Goal: Transaction & Acquisition: Book appointment/travel/reservation

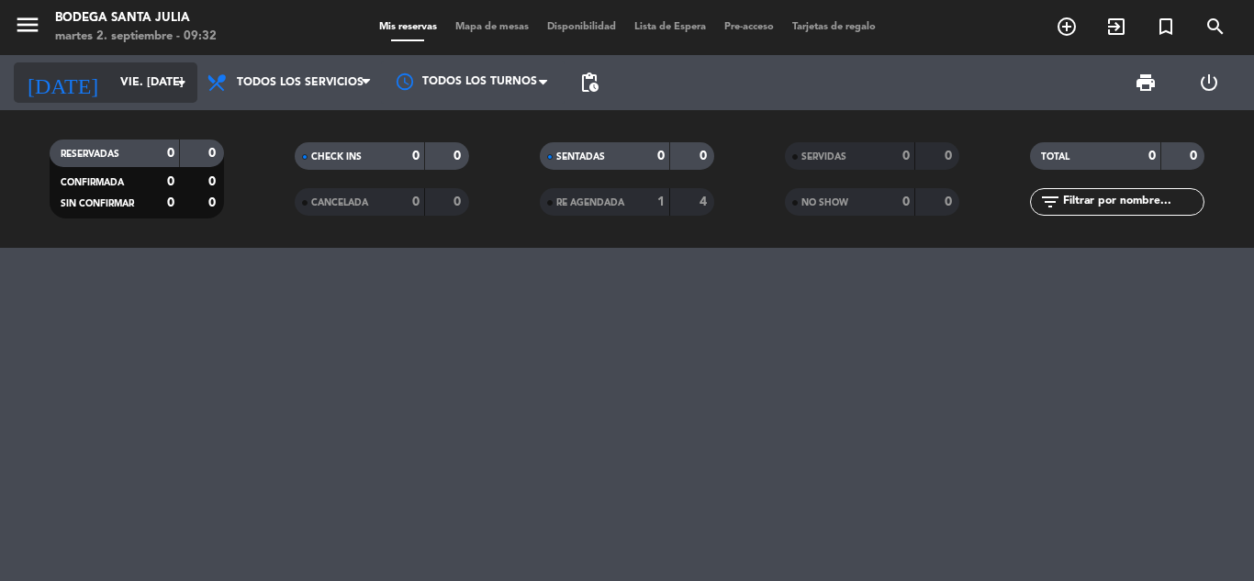
click at [129, 87] on input "vie. [DATE]" at bounding box center [188, 82] width 155 height 31
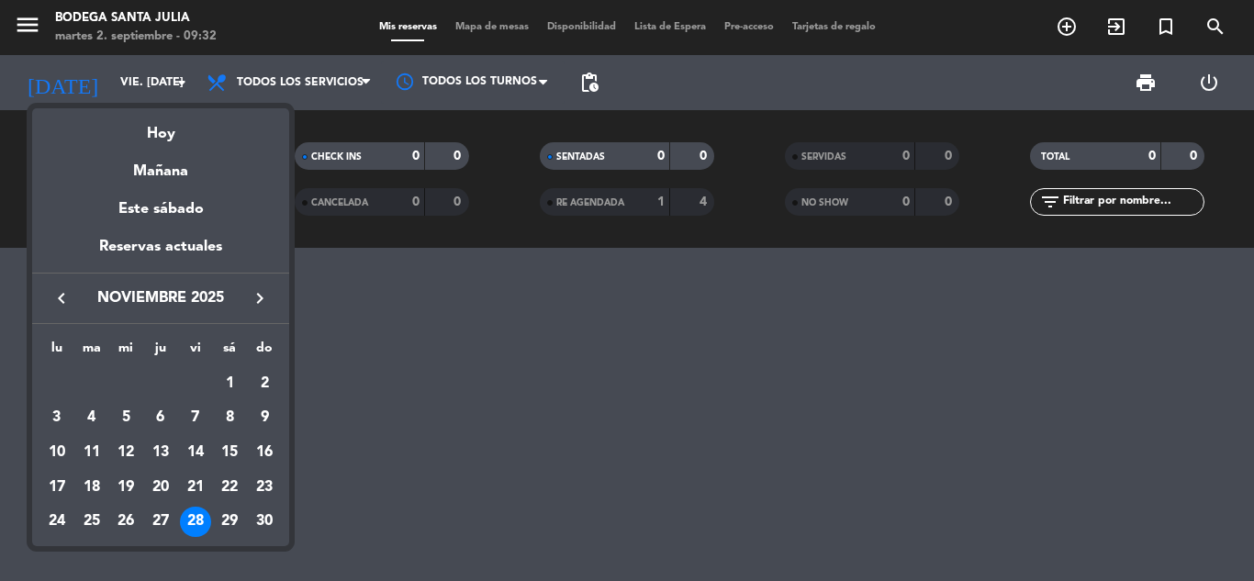
click at [59, 298] on icon "keyboard_arrow_left" at bounding box center [62, 298] width 22 height 22
click at [227, 415] on div "4" at bounding box center [229, 417] width 31 height 31
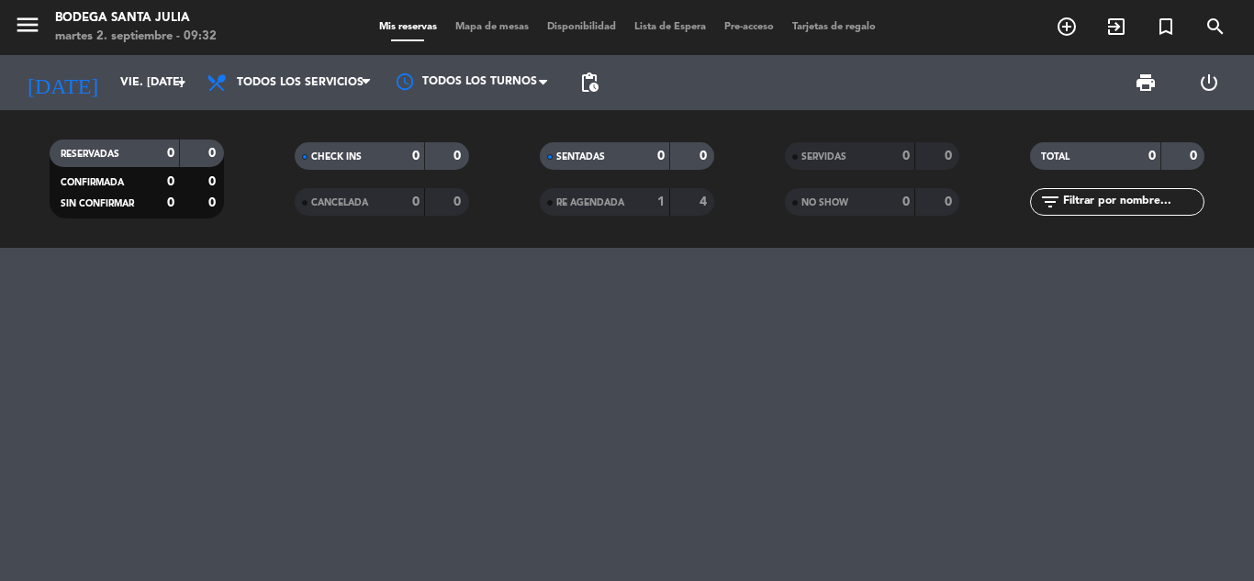
type input "sáb. [DATE]"
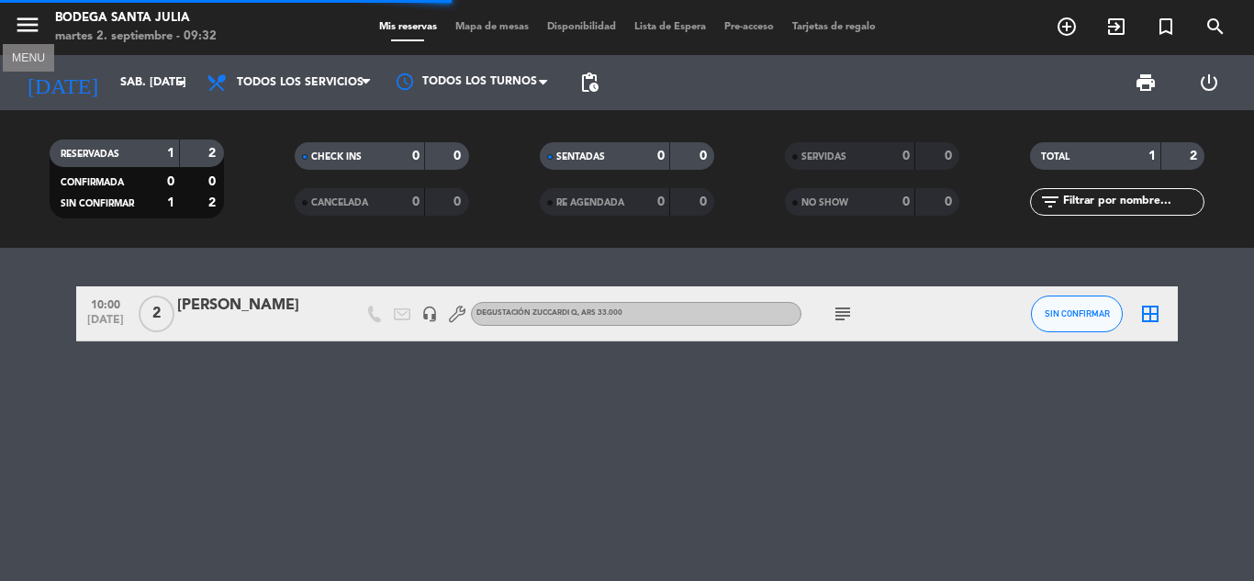
click at [30, 23] on icon "menu" at bounding box center [28, 25] width 28 height 28
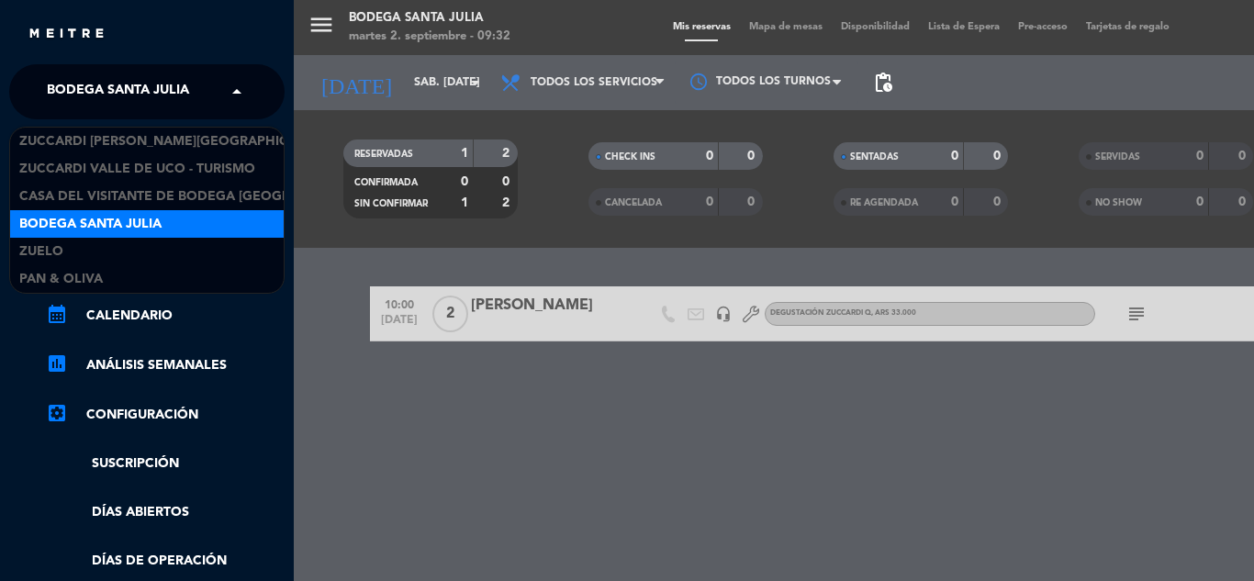
click at [220, 95] on input "text" at bounding box center [149, 93] width 224 height 40
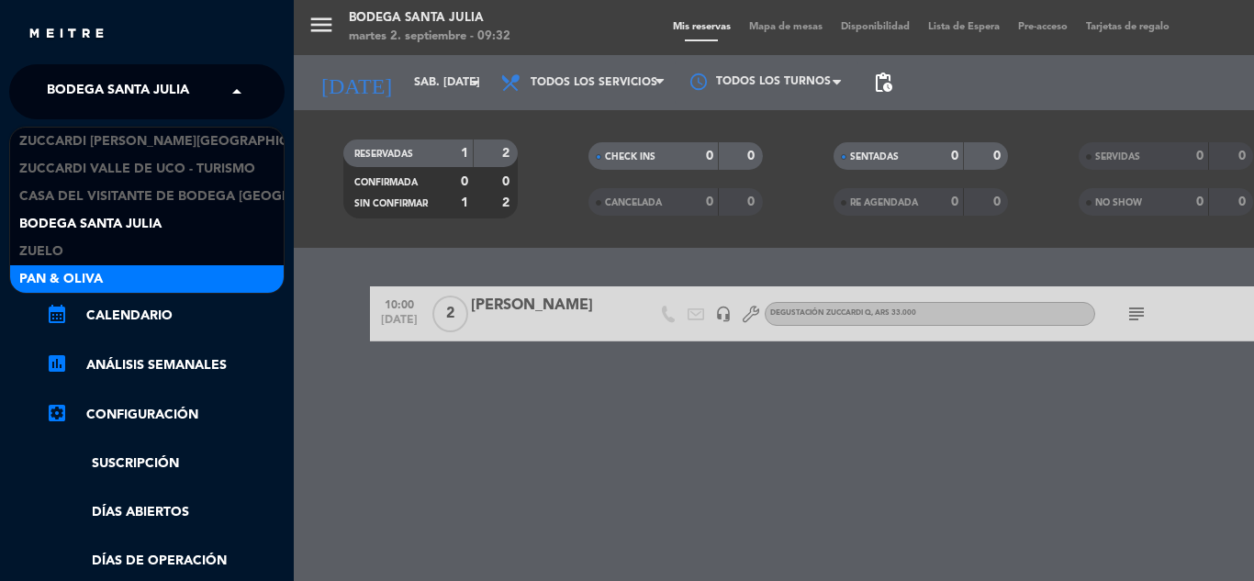
click at [153, 284] on div "Pan & Oliva" at bounding box center [147, 279] width 274 height 28
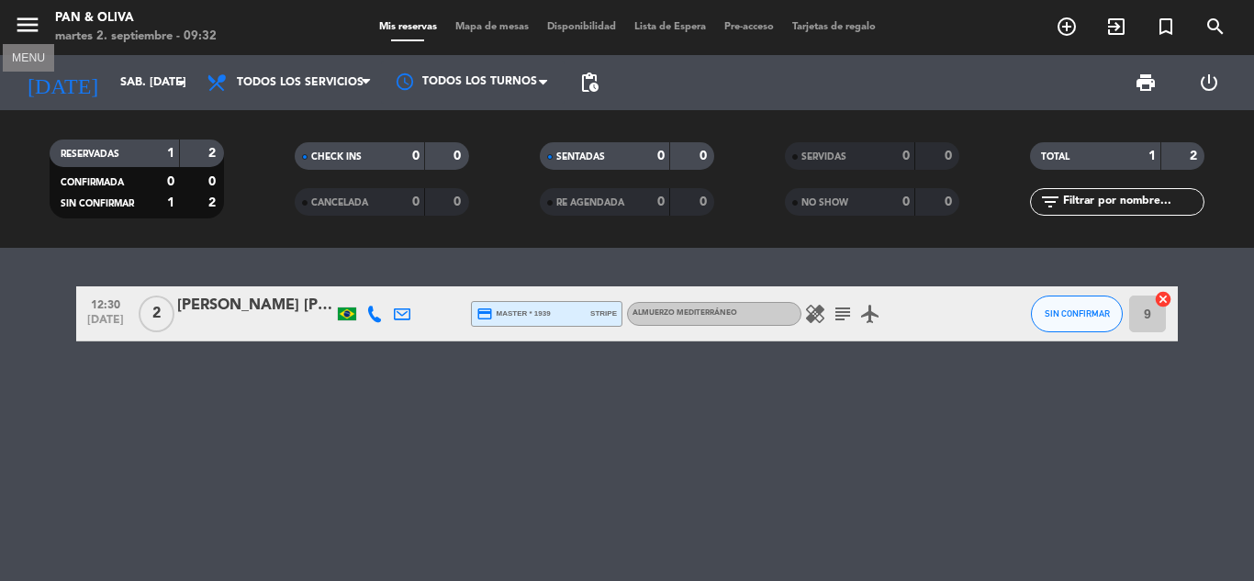
click at [29, 21] on icon "menu" at bounding box center [28, 25] width 28 height 28
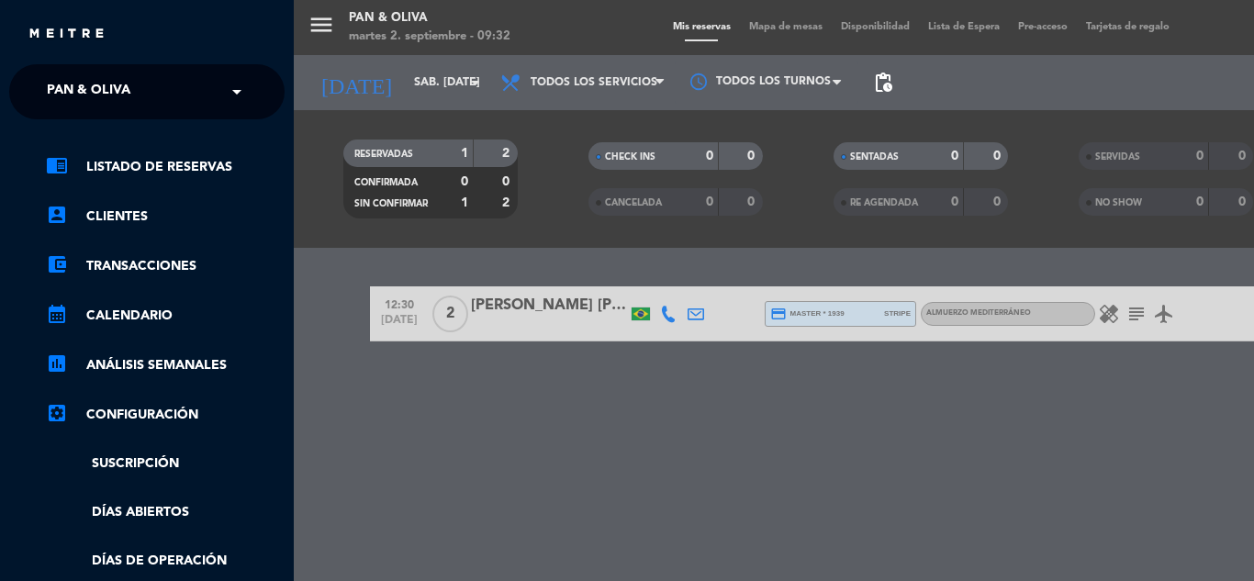
click at [208, 93] on input "text" at bounding box center [149, 93] width 224 height 40
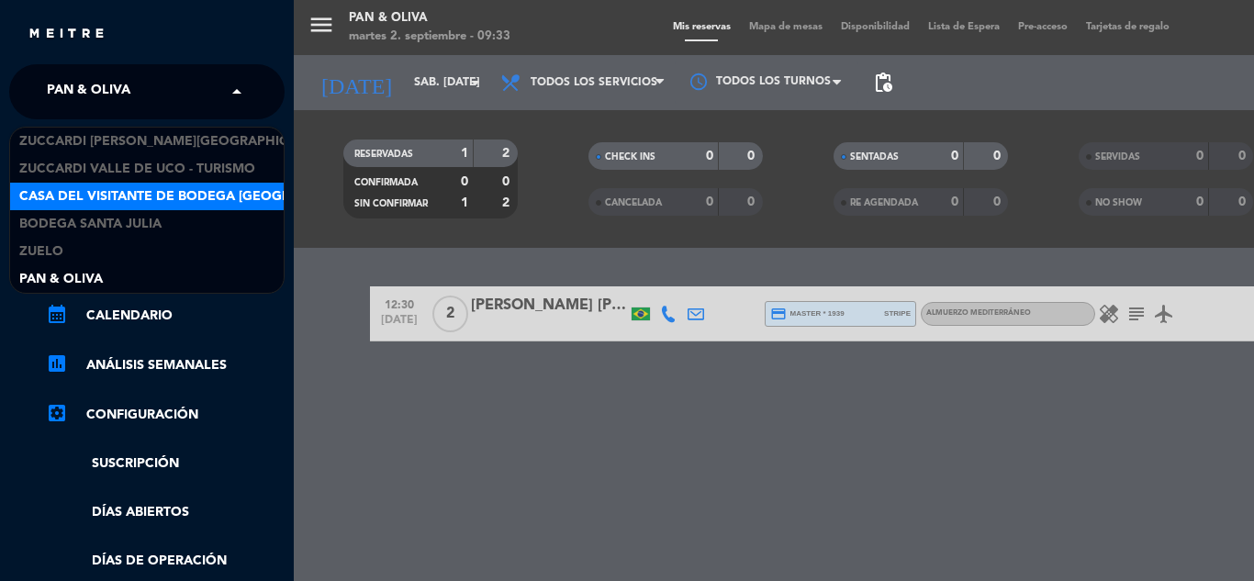
click at [185, 187] on span "Casa del Visitante de Bodega [GEOGRAPHIC_DATA][PERSON_NAME]" at bounding box center [250, 196] width 462 height 21
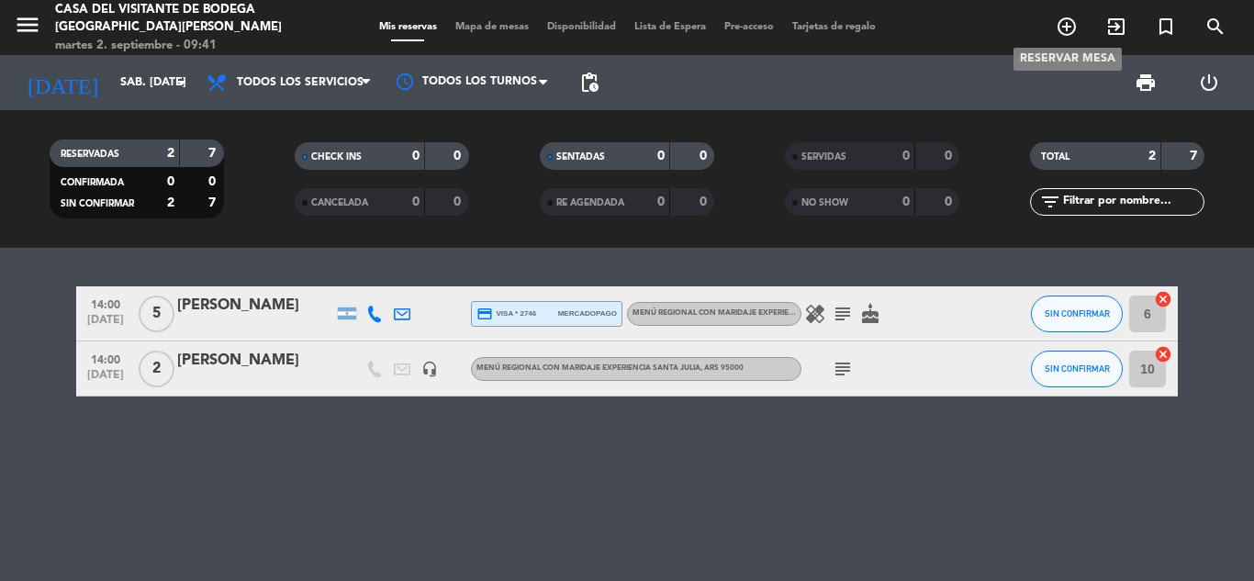
click at [1072, 27] on icon "add_circle_outline" at bounding box center [1067, 27] width 22 height 22
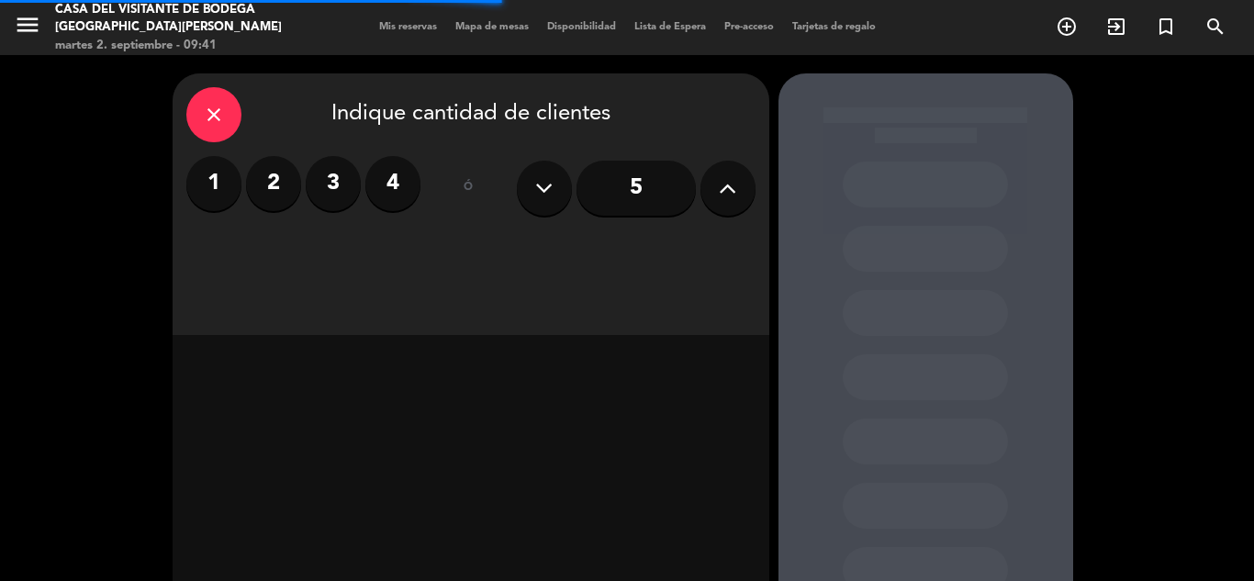
click at [232, 186] on label "1" at bounding box center [213, 183] width 55 height 55
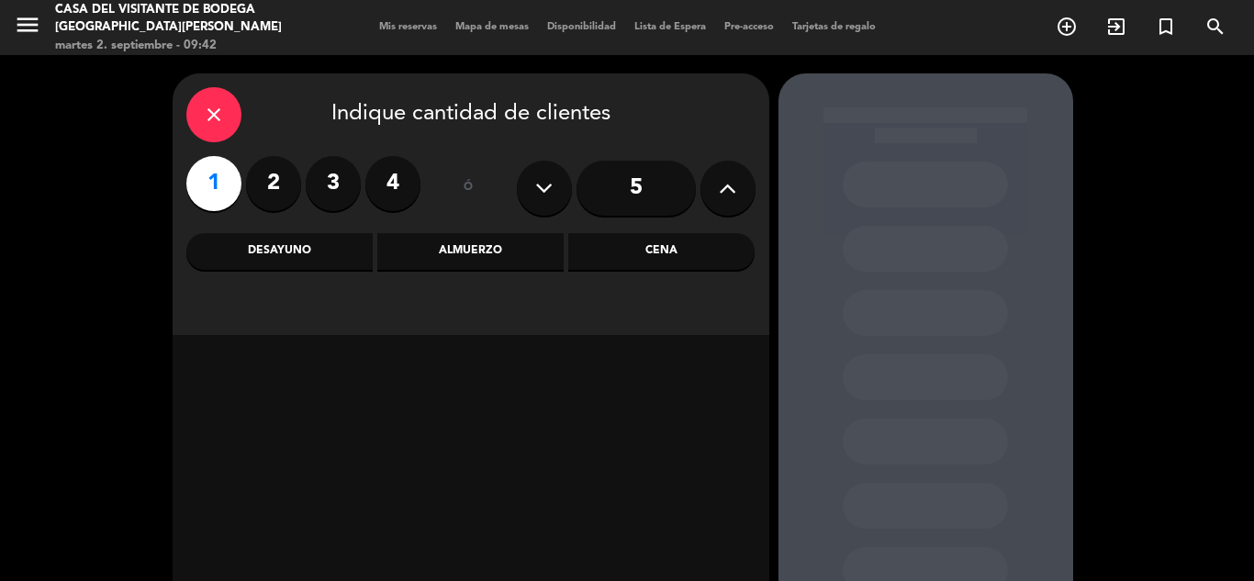
click at [455, 255] on div "Almuerzo" at bounding box center [470, 251] width 186 height 37
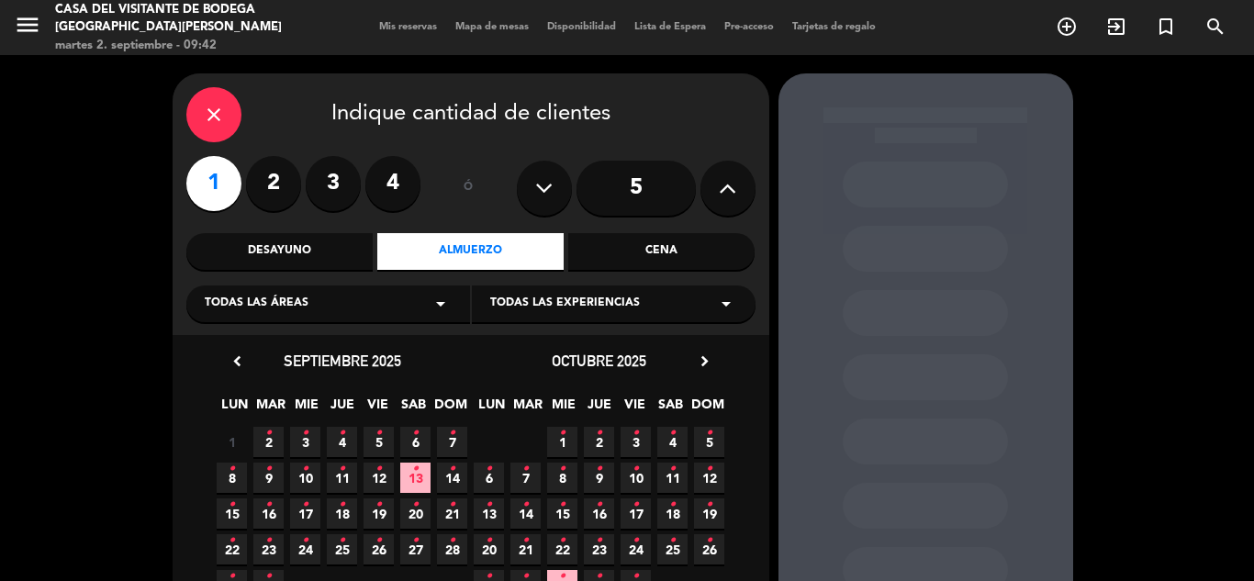
click at [673, 443] on icon "•" at bounding box center [672, 433] width 6 height 29
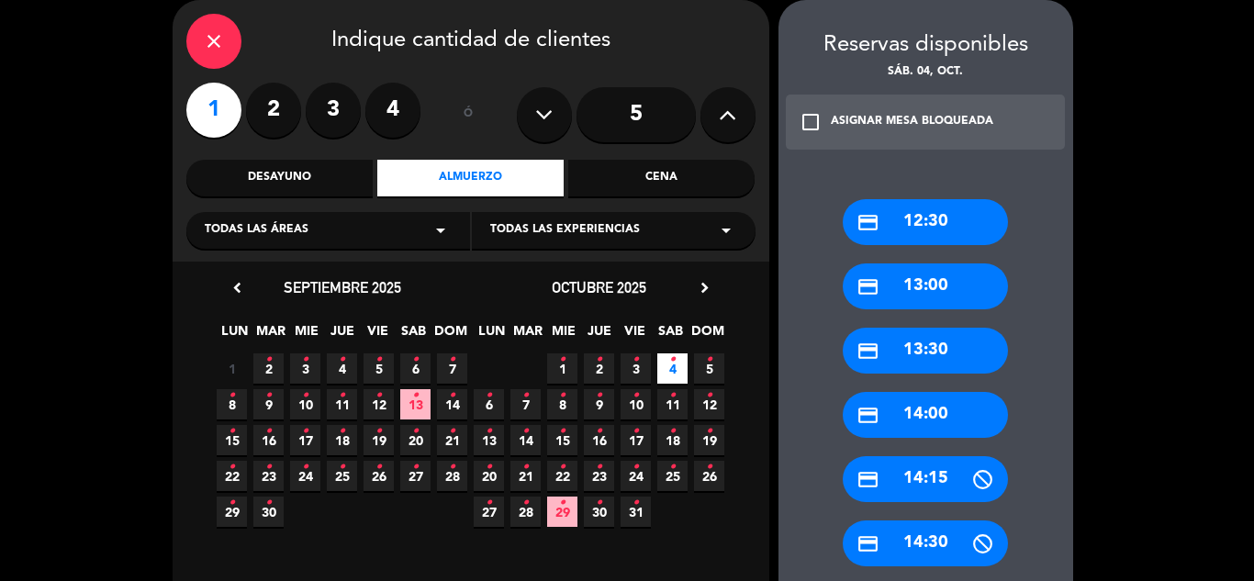
click at [905, 220] on div "credit_card 12:30" at bounding box center [925, 222] width 165 height 46
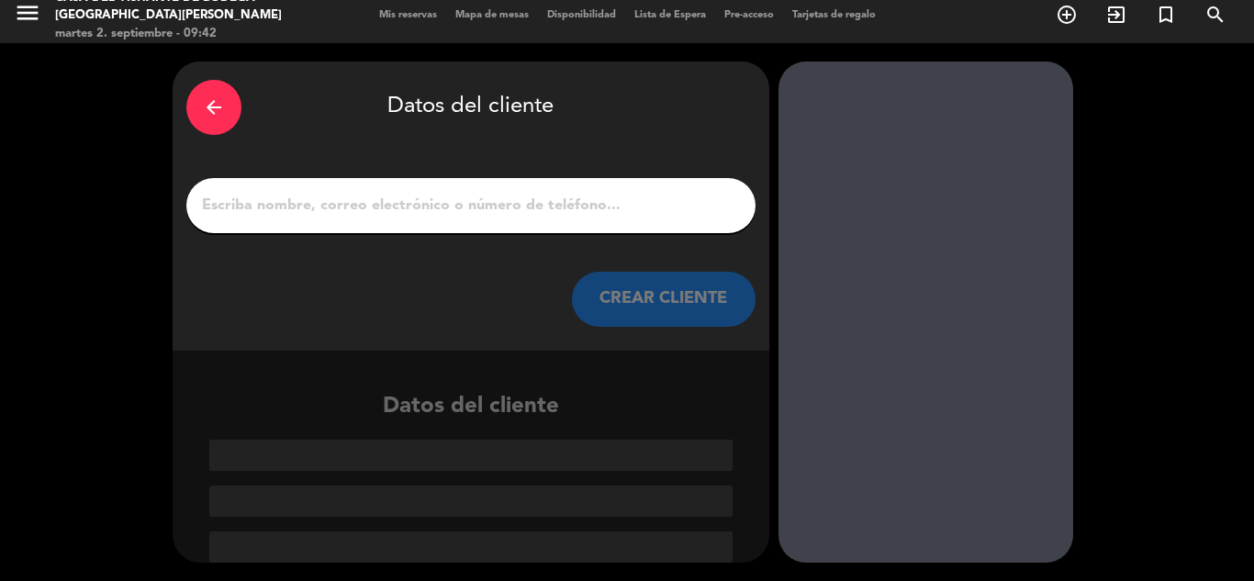
click at [327, 204] on input "1" at bounding box center [471, 206] width 542 height 26
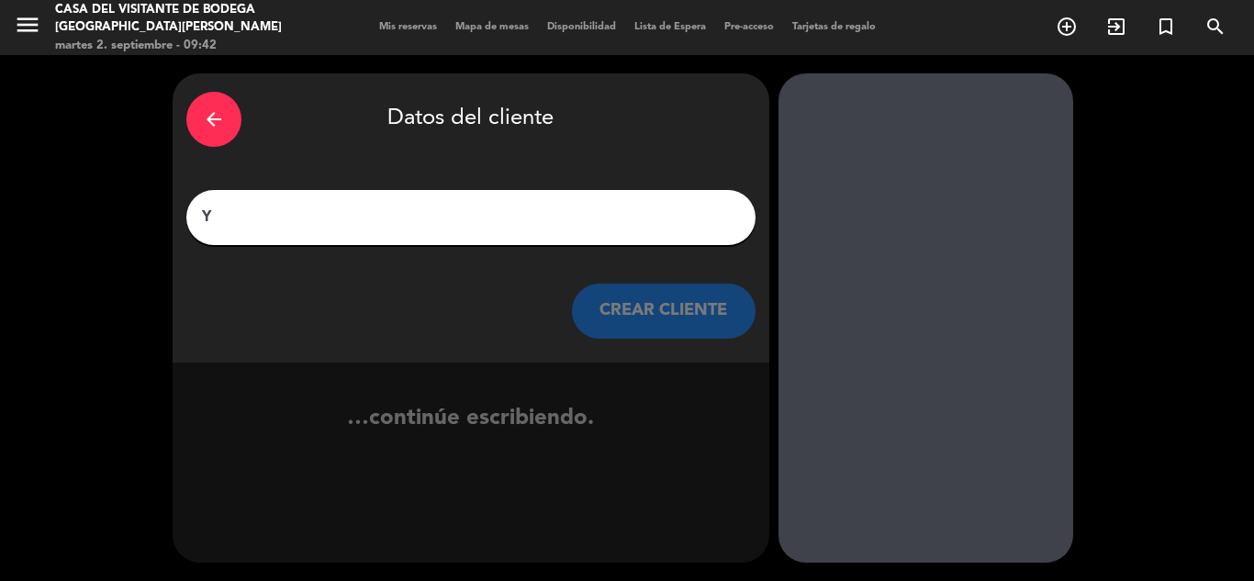
scroll to position [0, 0]
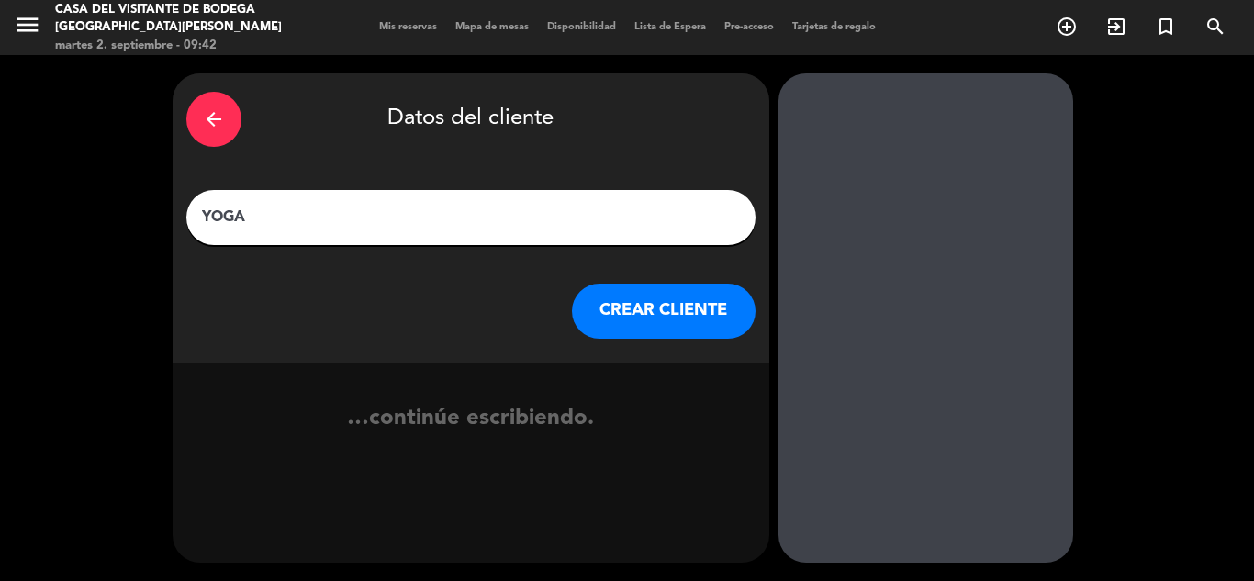
type input "YOGA"
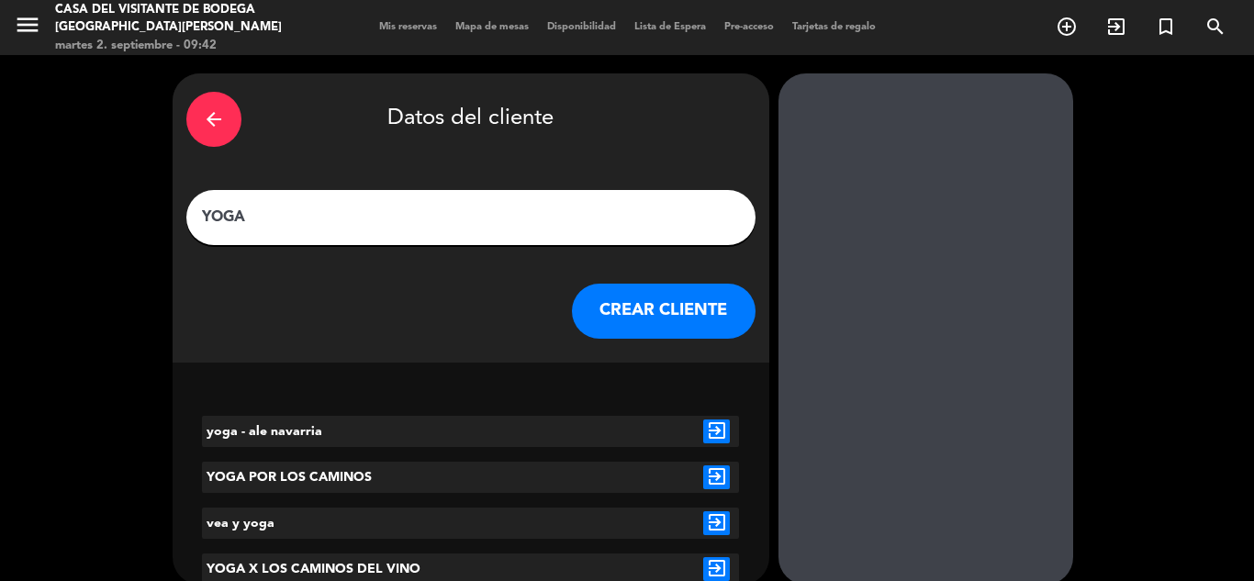
click at [672, 321] on button "CREAR CLIENTE" at bounding box center [664, 311] width 184 height 55
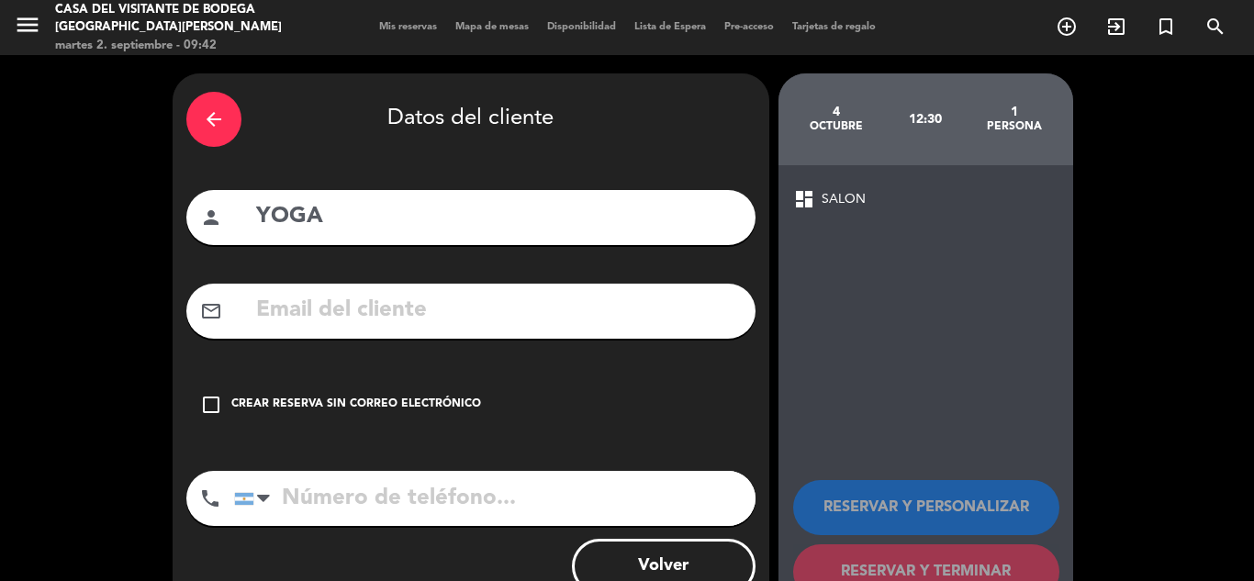
click at [217, 400] on icon "check_box_outline_blank" at bounding box center [211, 405] width 22 height 22
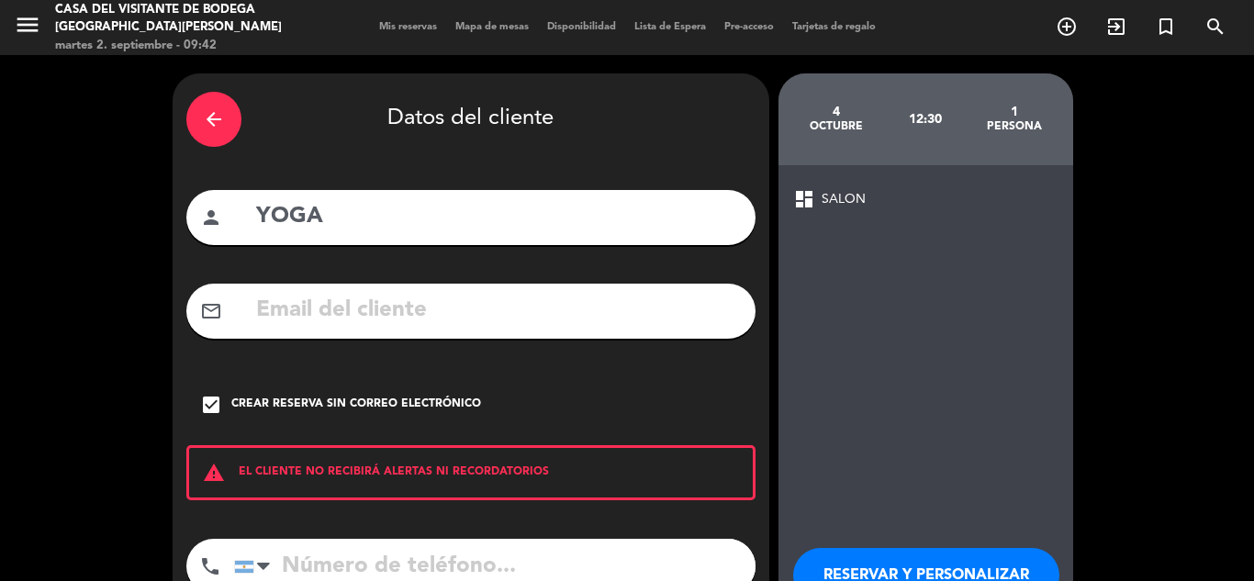
click at [937, 567] on button "RESERVAR Y PERSONALIZAR" at bounding box center [926, 575] width 266 height 55
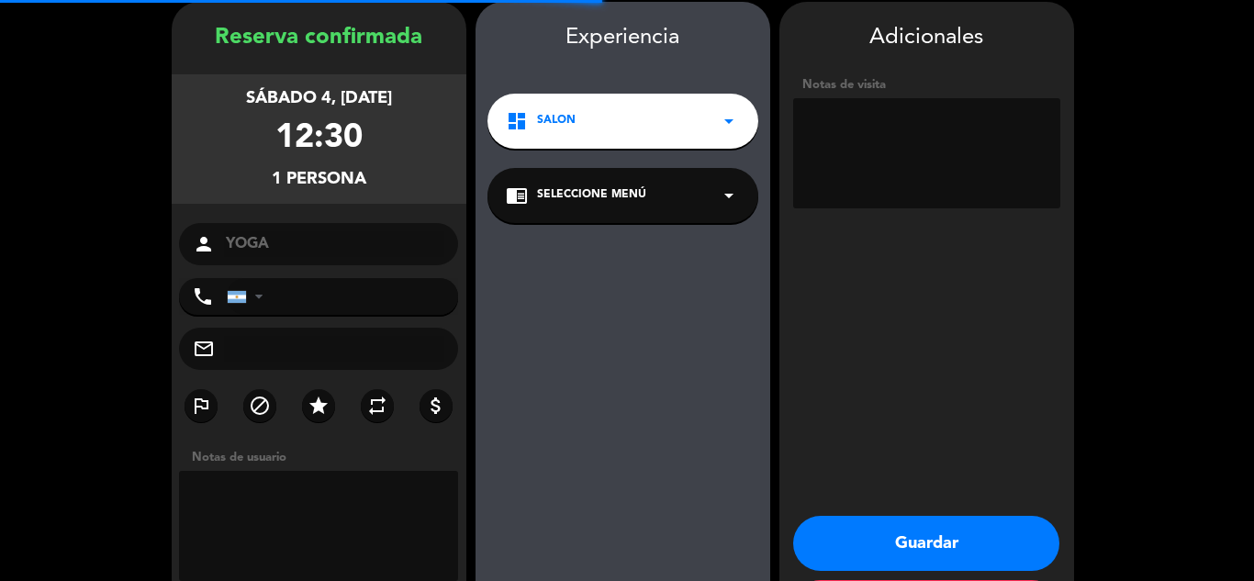
scroll to position [73, 0]
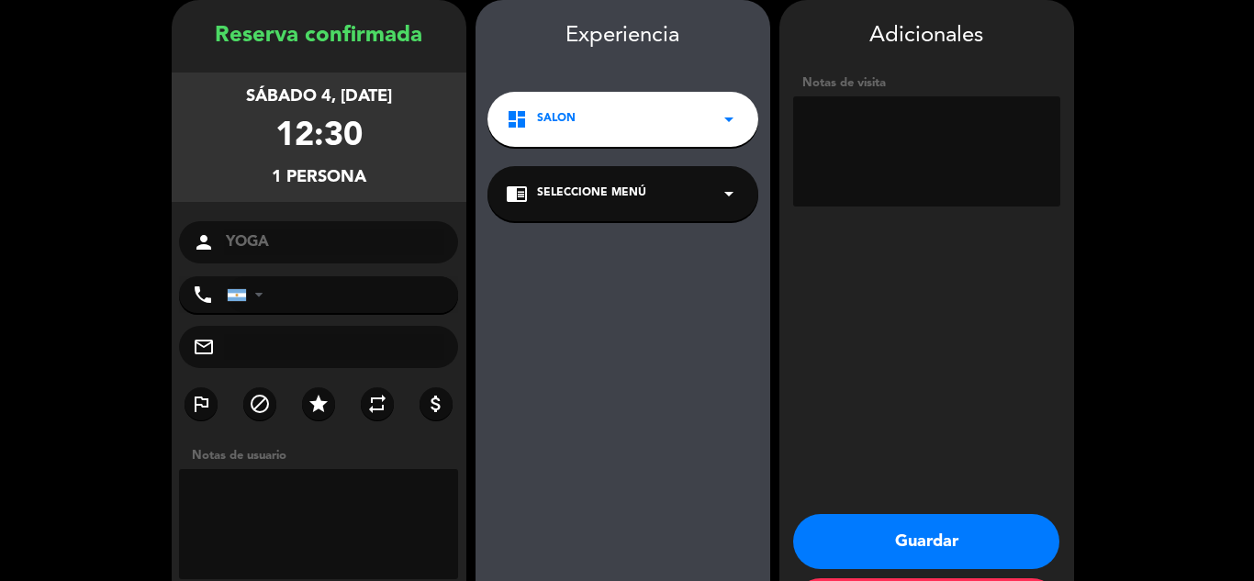
click at [892, 557] on button "Guardar" at bounding box center [926, 541] width 266 height 55
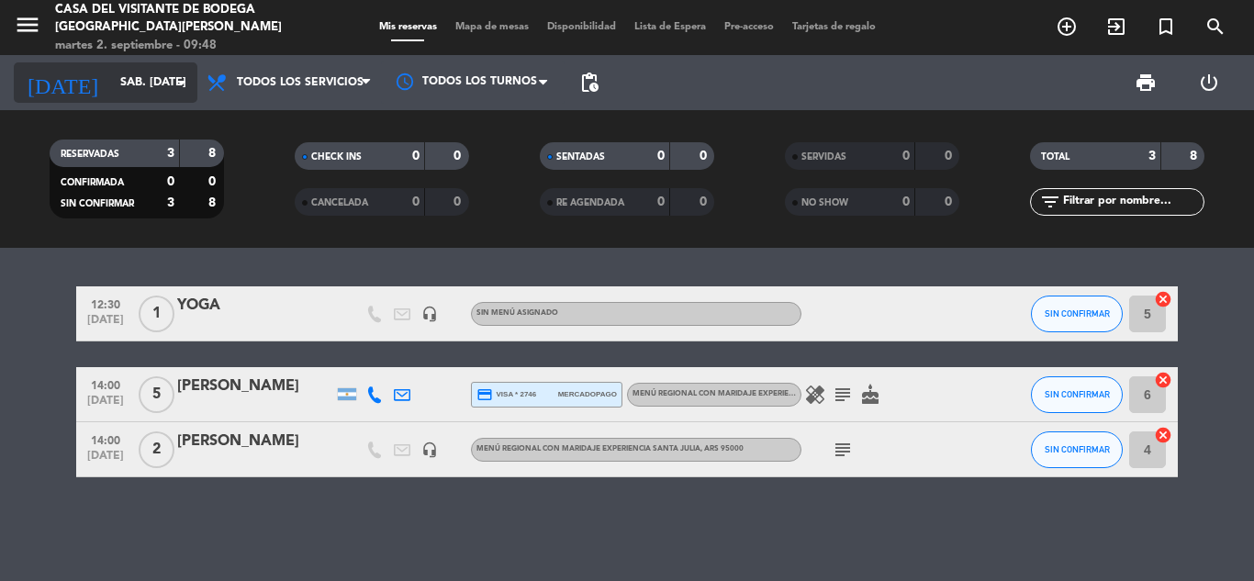
click at [128, 83] on input "sáb. [DATE]" at bounding box center [188, 82] width 155 height 31
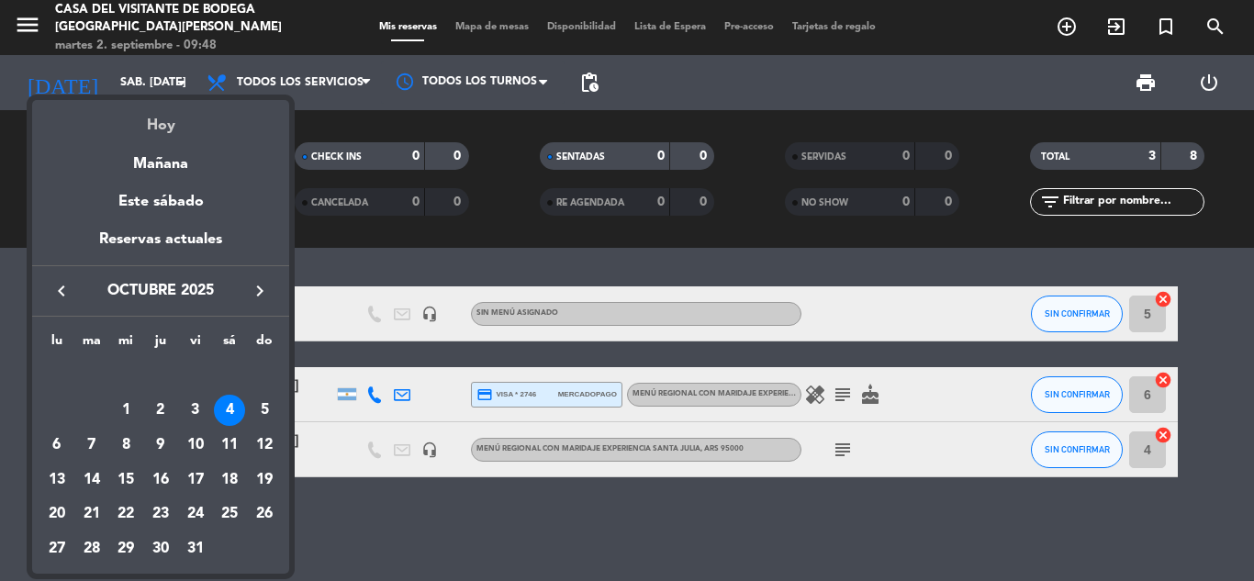
click at [142, 121] on div "Hoy" at bounding box center [160, 119] width 257 height 38
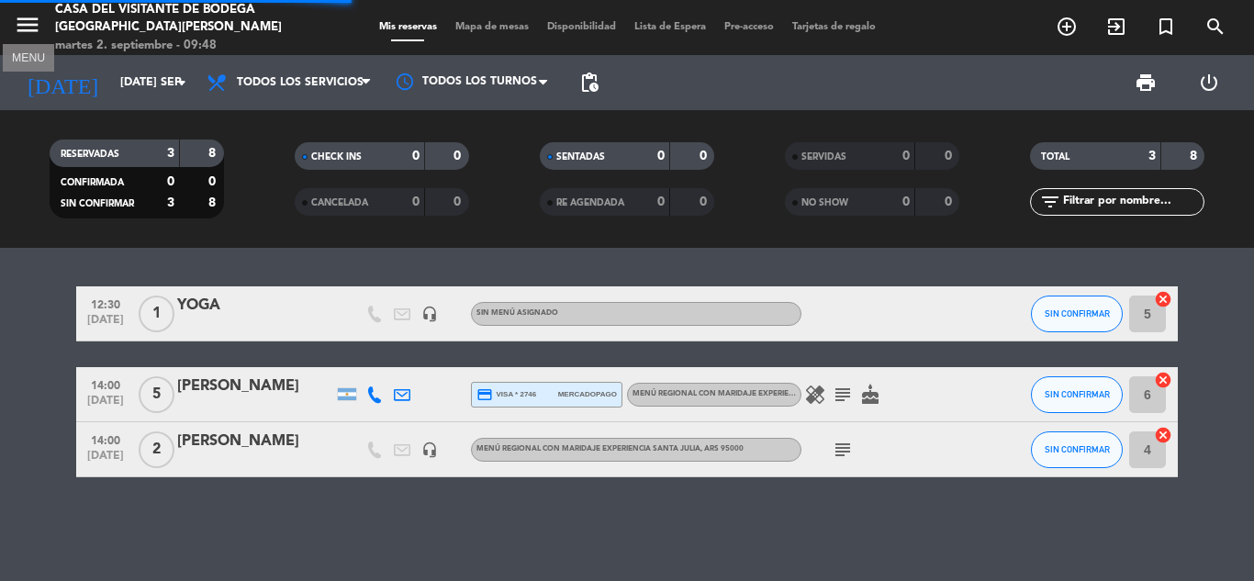
click at [34, 26] on icon "menu" at bounding box center [28, 25] width 28 height 28
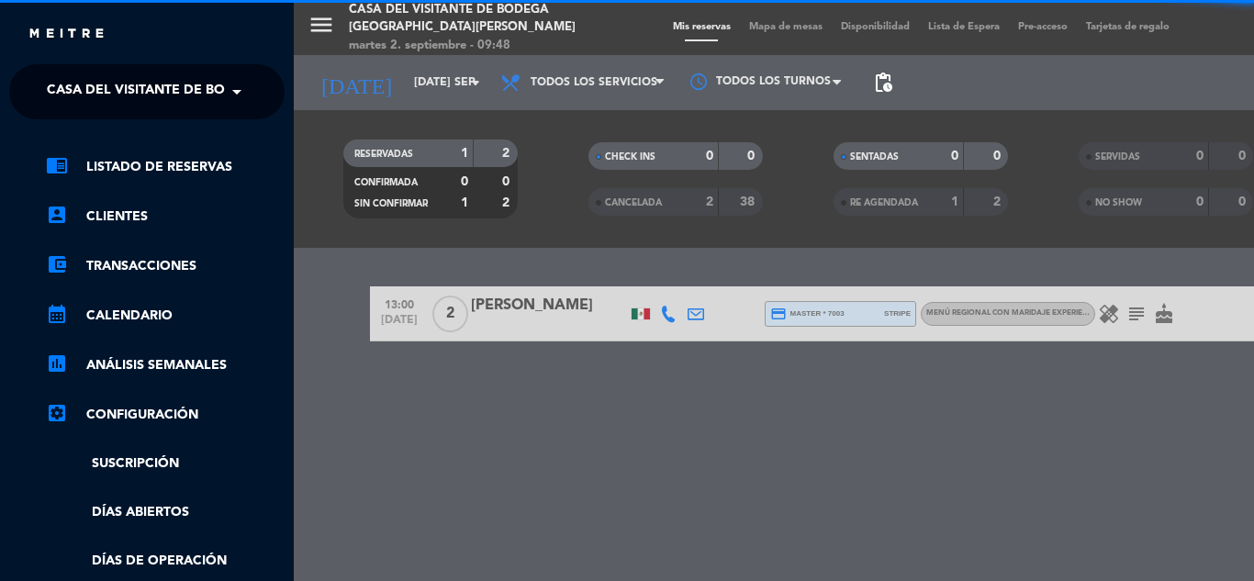
click at [95, 101] on span "Casa del Visitante de Bodega [GEOGRAPHIC_DATA][PERSON_NAME]" at bounding box center [278, 92] width 462 height 39
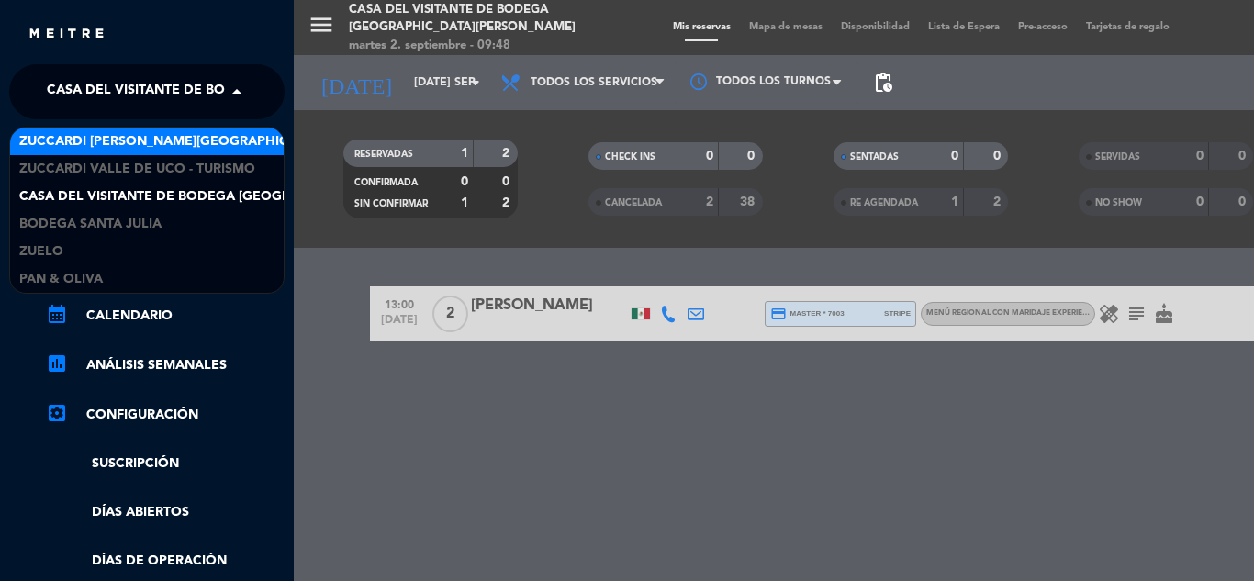
click at [115, 143] on span "Zuccardi [PERSON_NAME][GEOGRAPHIC_DATA] - Restaurant [PERSON_NAME][GEOGRAPHIC_D…" at bounding box center [346, 141] width 654 height 21
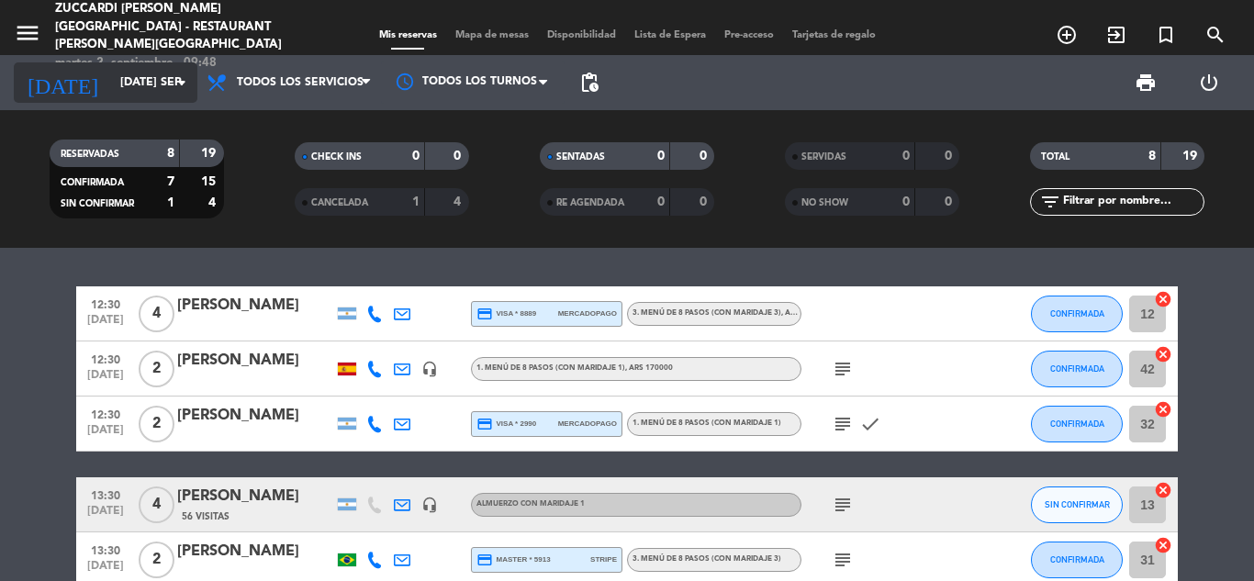
click at [118, 75] on input "[DATE] sep." at bounding box center [188, 82] width 155 height 31
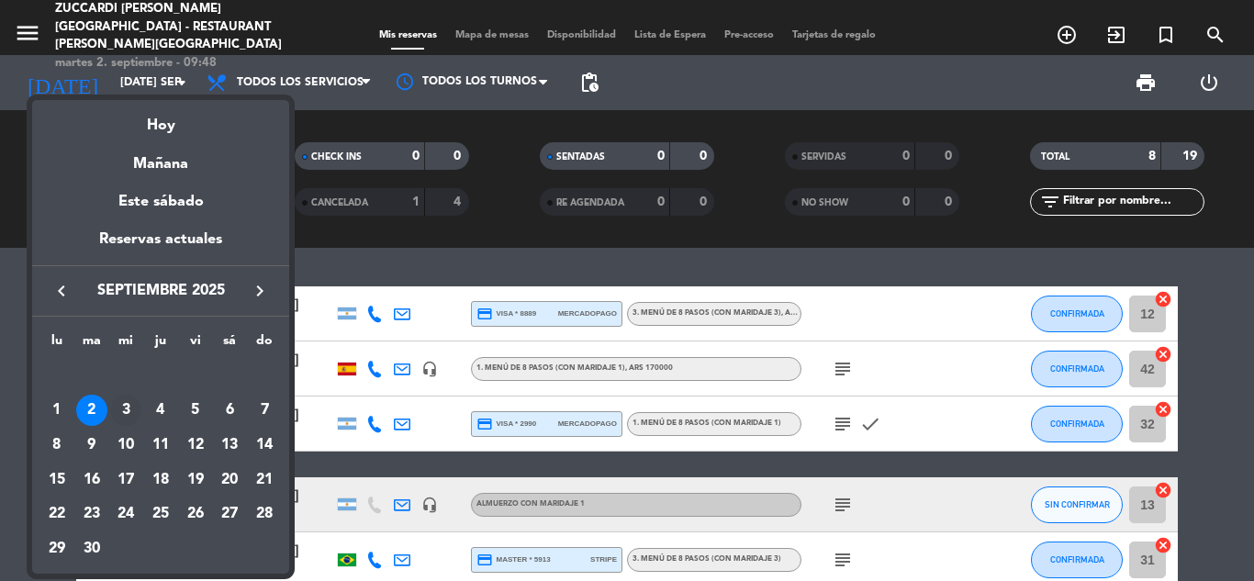
click at [125, 411] on div "3" at bounding box center [125, 410] width 31 height 31
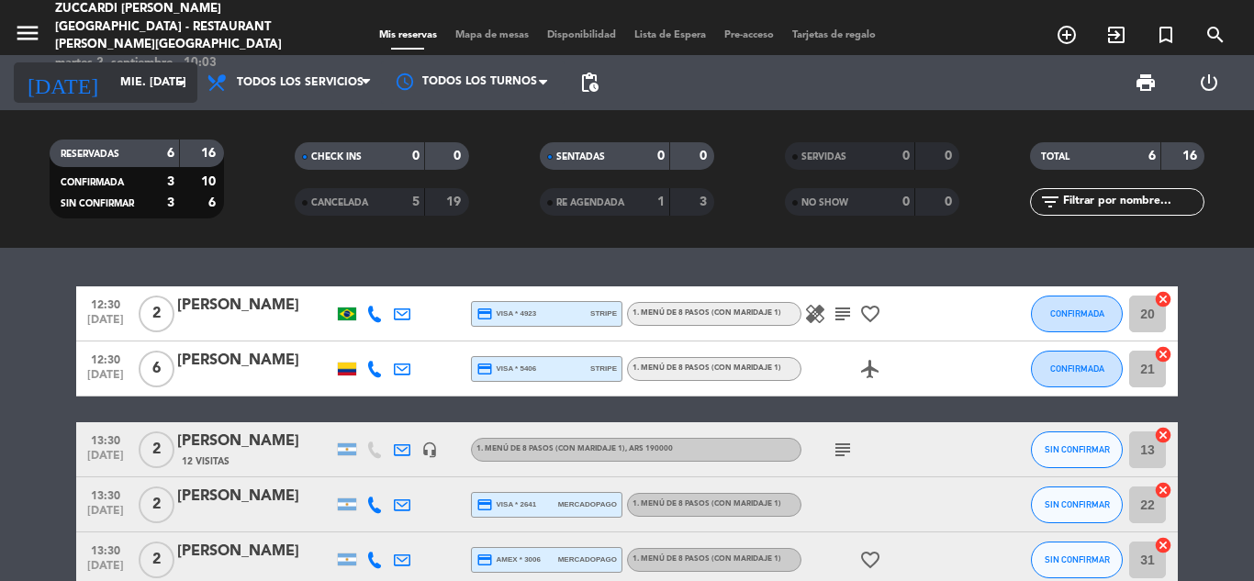
click at [150, 73] on input "mié. [DATE]" at bounding box center [188, 82] width 155 height 31
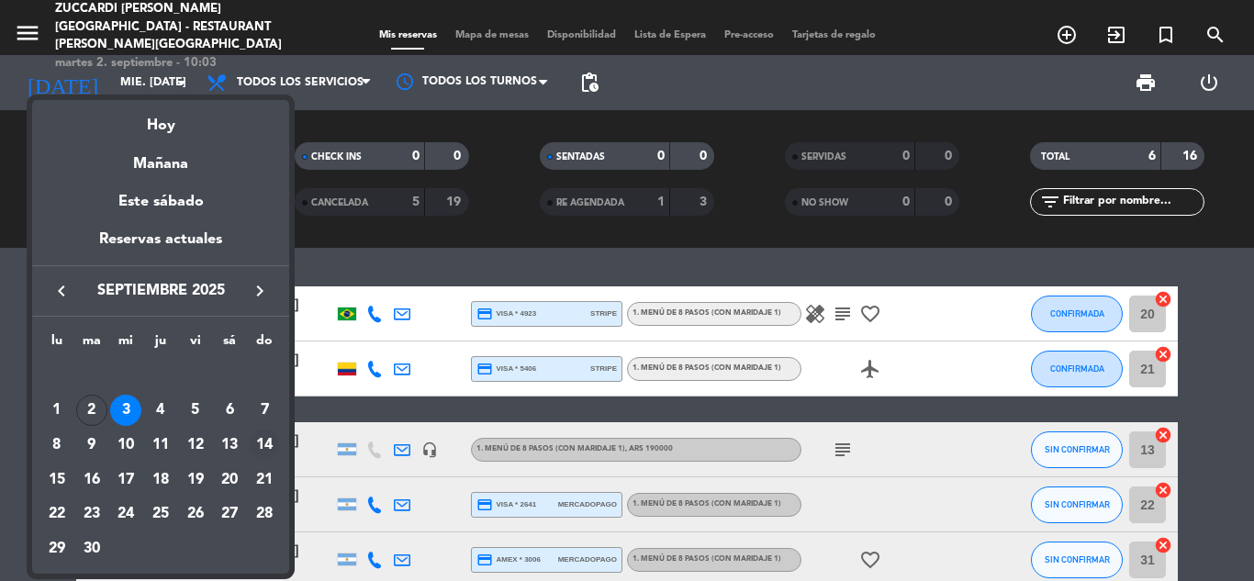
click at [270, 439] on div "14" at bounding box center [264, 445] width 31 height 31
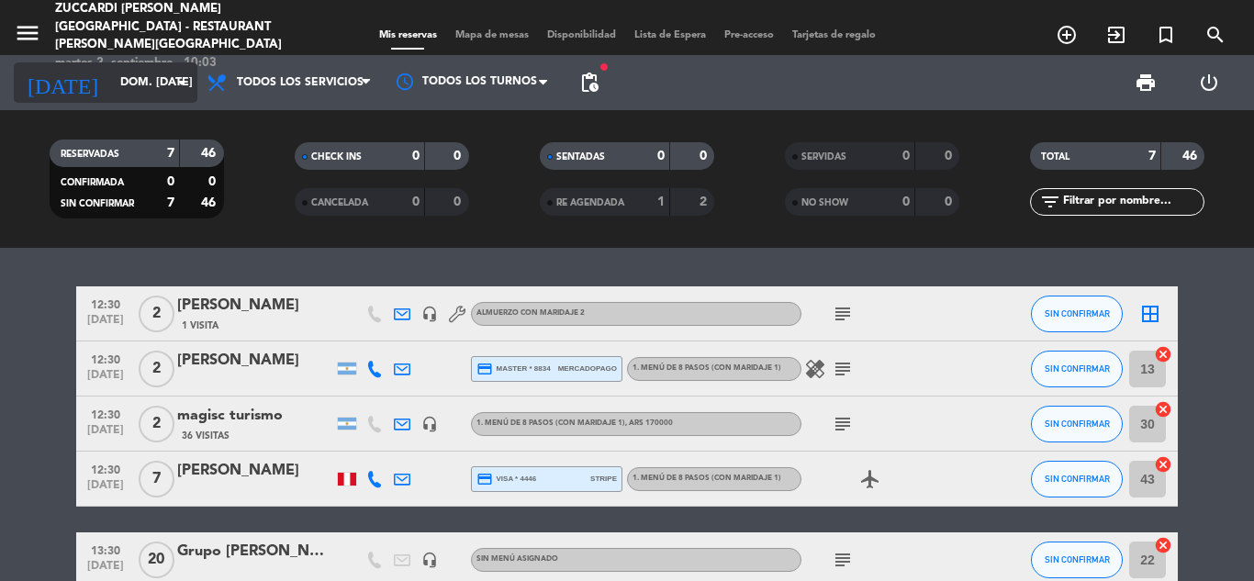
click at [151, 87] on input "dom. [DATE]" at bounding box center [188, 82] width 155 height 31
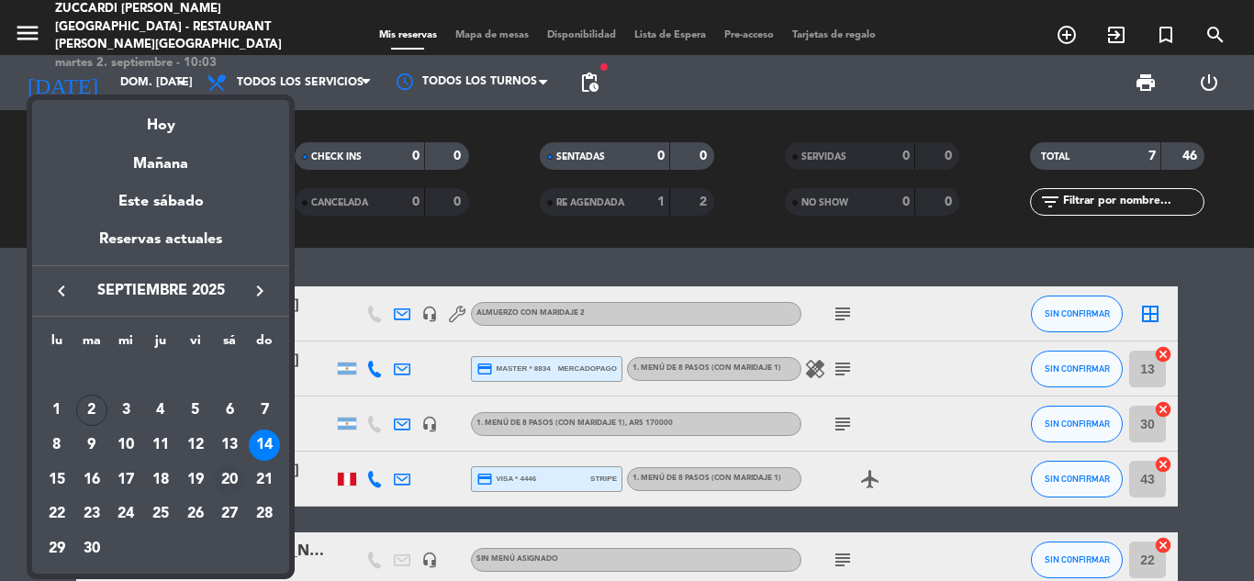
click at [234, 479] on div "20" at bounding box center [229, 480] width 31 height 31
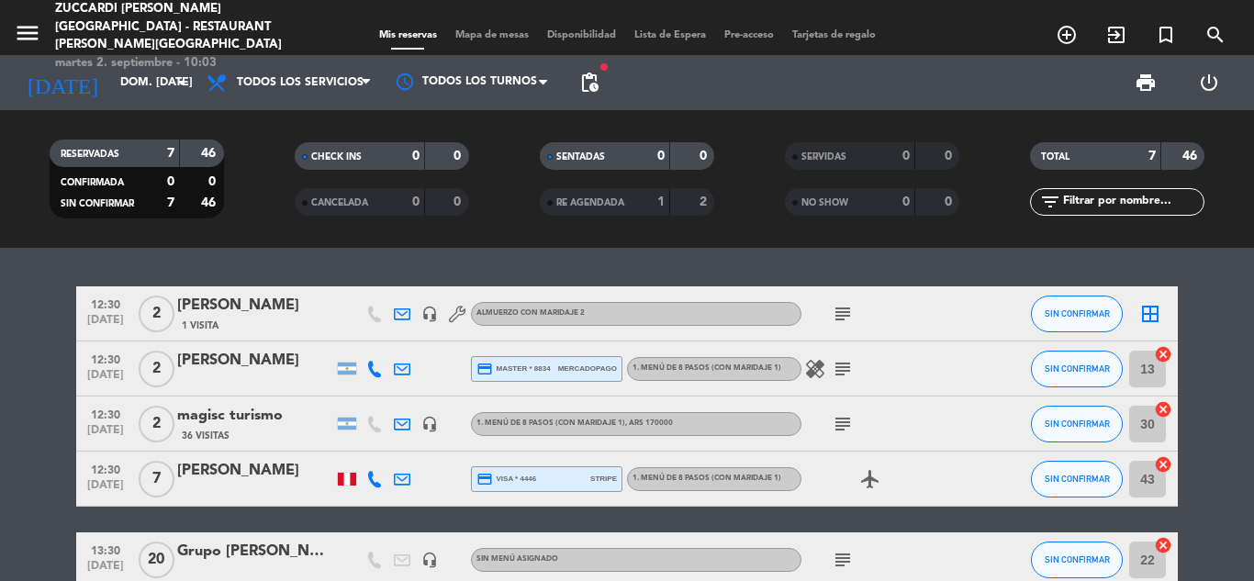
type input "sáb. [DATE]"
